Goal: Find contact information: Find contact information

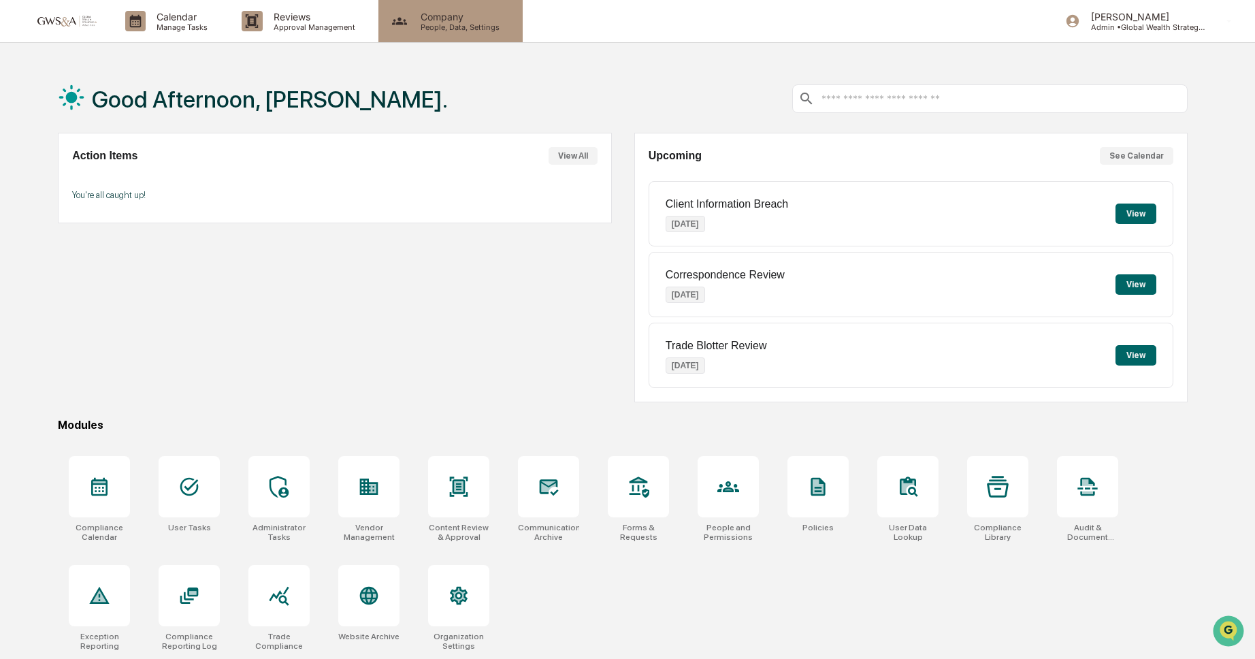
click at [427, 16] on p "Company" at bounding box center [458, 17] width 97 height 12
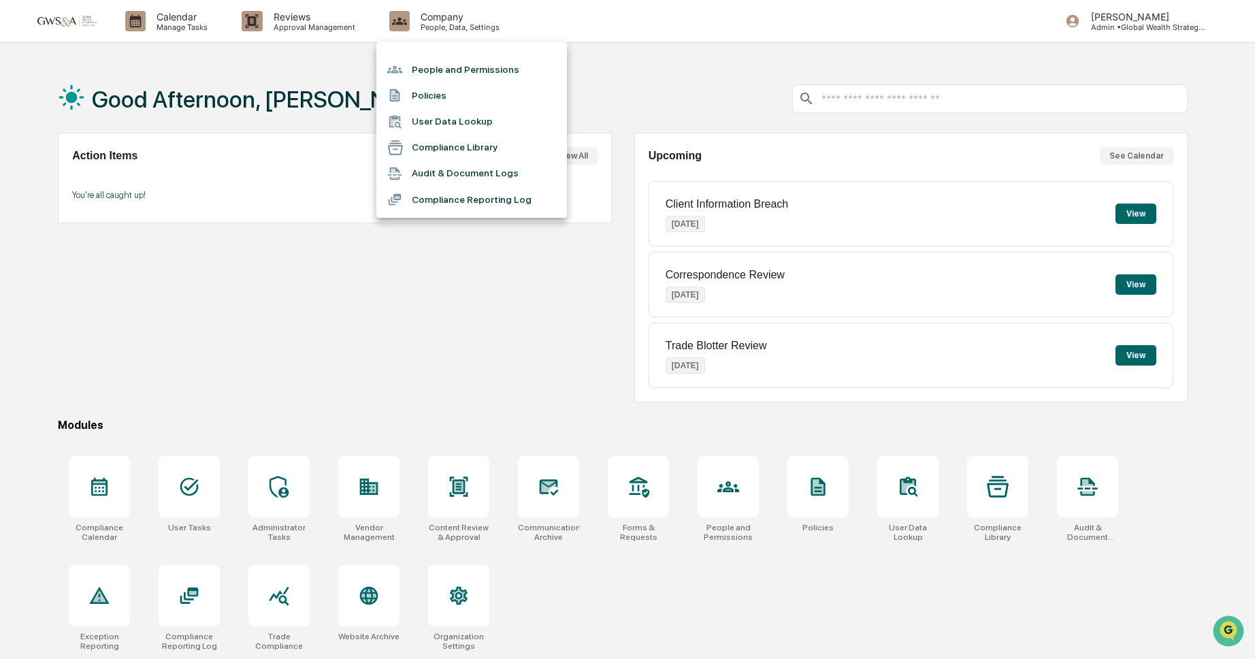
click at [434, 72] on li "People and Permissions" at bounding box center [471, 69] width 191 height 26
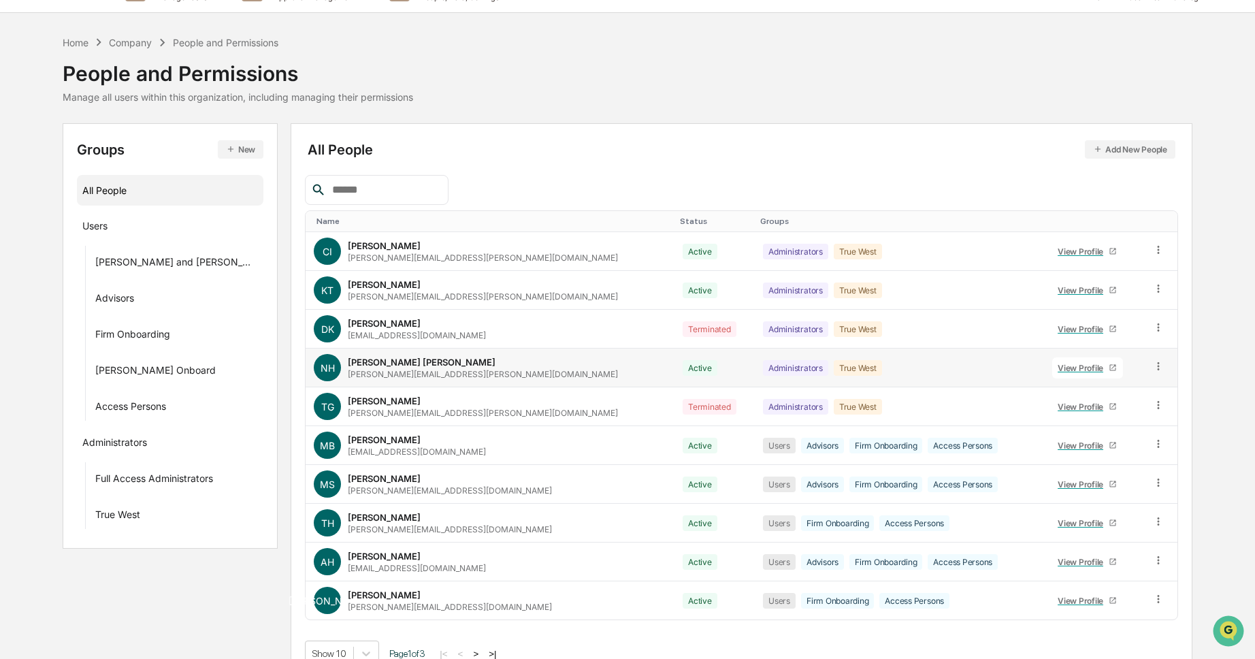
scroll to position [52, 0]
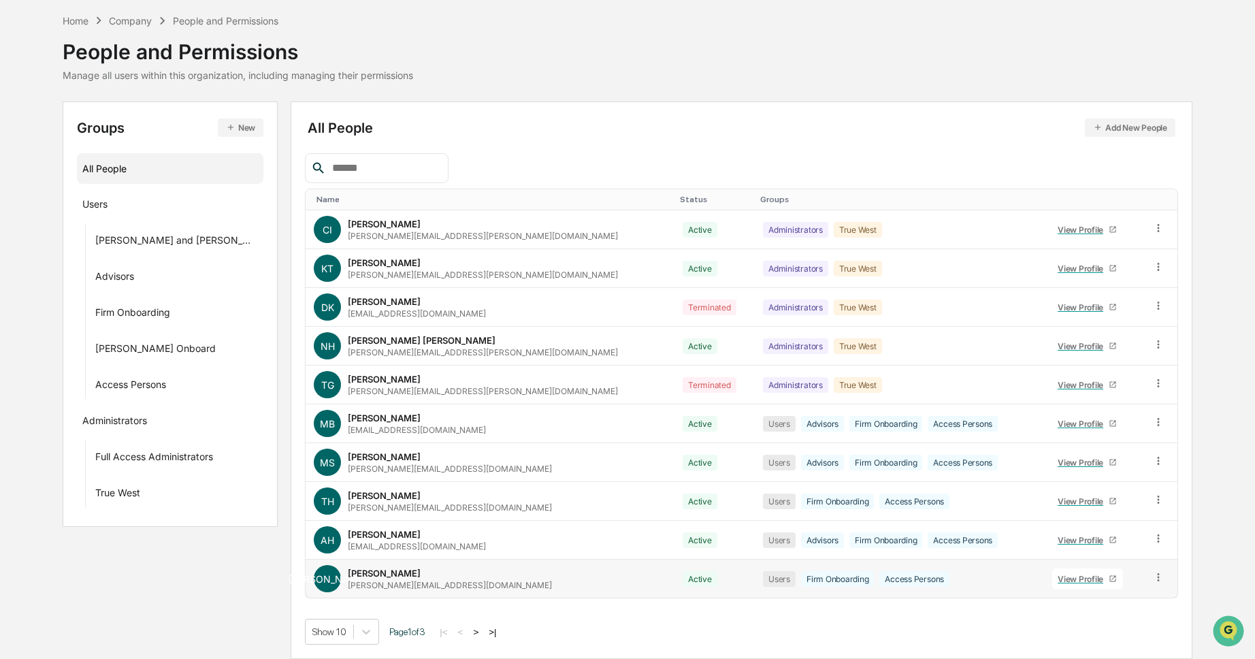
click at [1069, 581] on div "View Profile" at bounding box center [1083, 579] width 51 height 10
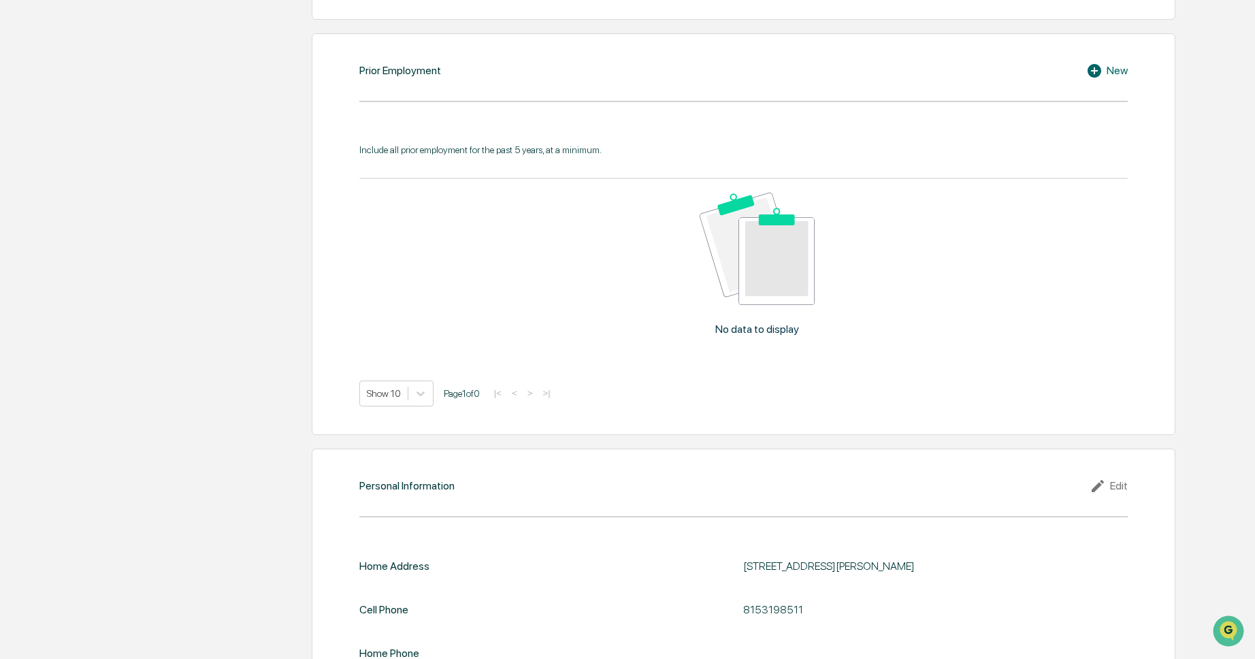
scroll to position [1186, 0]
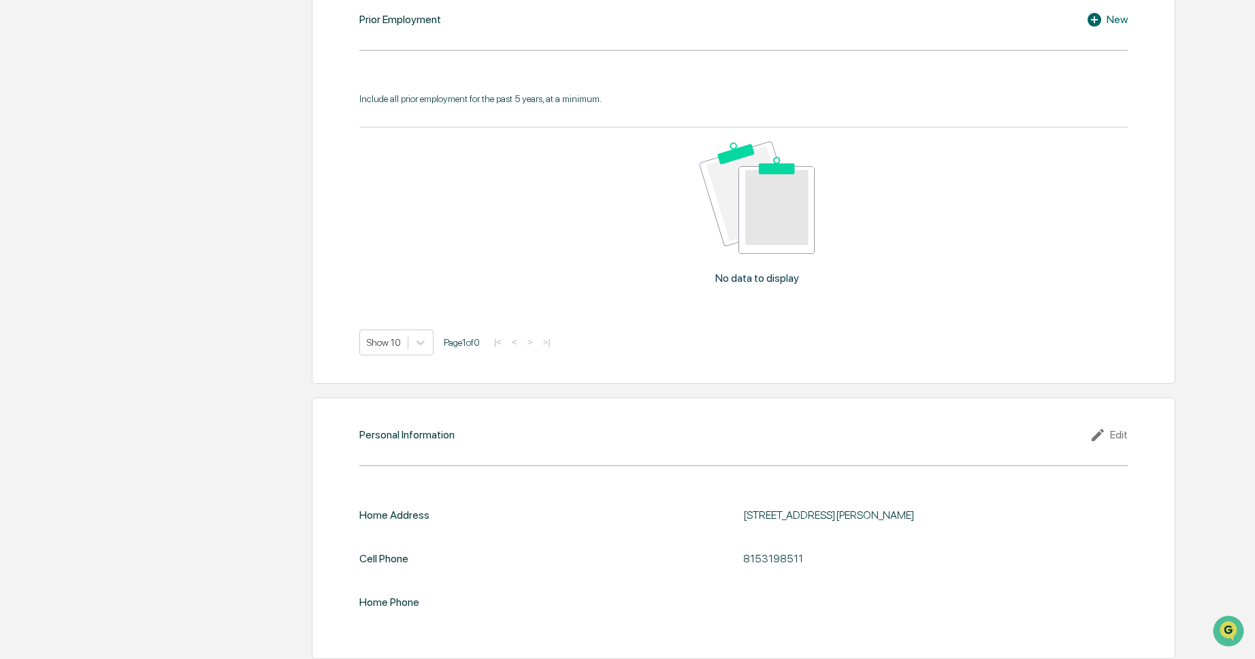
drag, startPoint x: 745, startPoint y: 509, endPoint x: 943, endPoint y: 511, distance: 198.1
click at [943, 511] on div "[STREET_ADDRESS][PERSON_NAME]" at bounding box center [913, 514] width 340 height 13
copy div "[STREET_ADDRESS][PERSON_NAME]"
drag, startPoint x: 802, startPoint y: 554, endPoint x: 742, endPoint y: 553, distance: 59.9
click at [742, 553] on div "Cell Phone [PHONE_NUMBER]" at bounding box center [743, 558] width 768 height 31
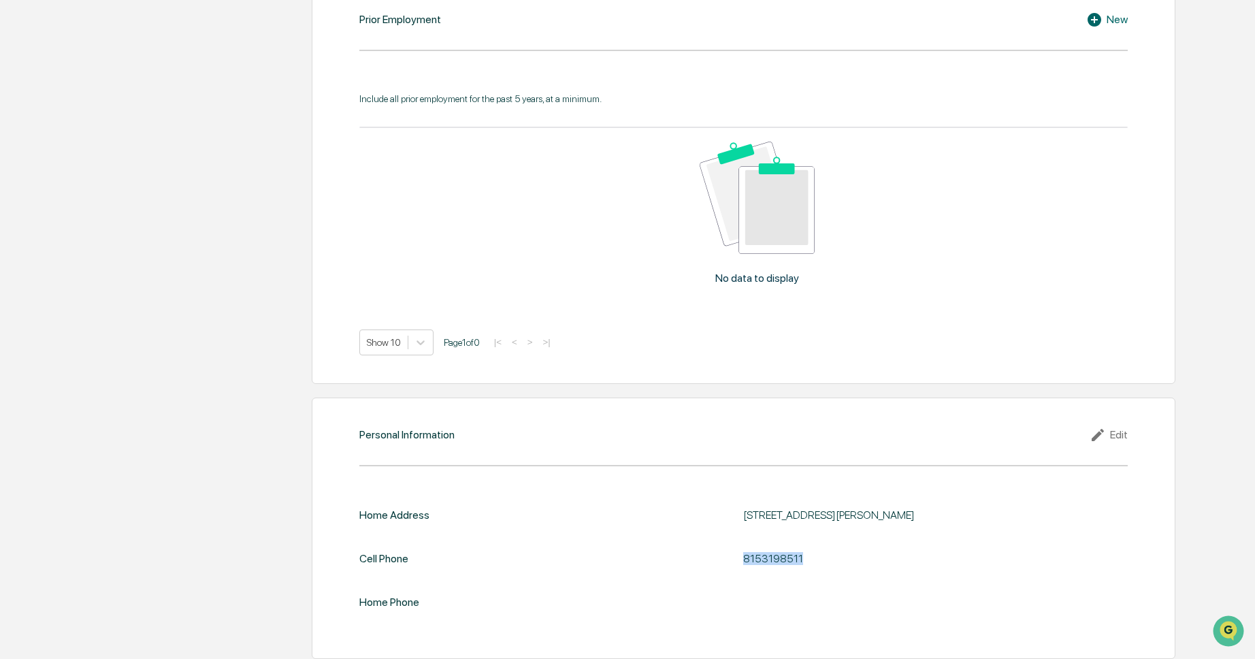
copy div "8153198511"
drag, startPoint x: 828, startPoint y: 510, endPoint x: 745, endPoint y: 510, distance: 83.0
click at [745, 510] on div "[STREET_ADDRESS][PERSON_NAME]" at bounding box center [913, 514] width 340 height 13
copy div "[STREET_ADDRESS][PERSON_NAME]"
